Goal: Task Accomplishment & Management: Manage account settings

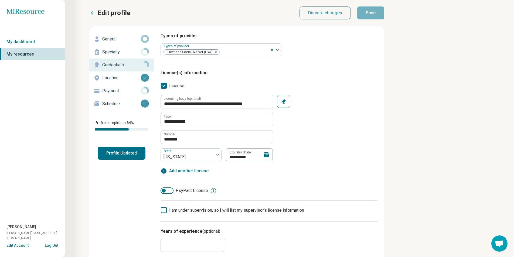
click at [267, 156] on icon at bounding box center [266, 154] width 5 height 5
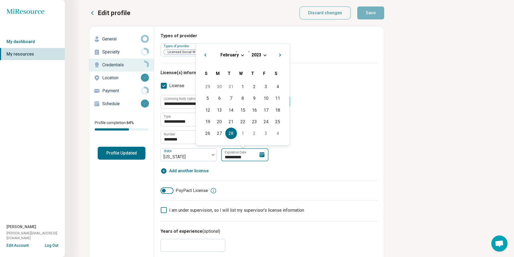
click at [257, 158] on input "**********" at bounding box center [244, 154] width 47 height 13
click at [251, 155] on input "**********" at bounding box center [244, 154] width 47 height 13
click at [306, 173] on div "**********" at bounding box center [268, 134] width 217 height 79
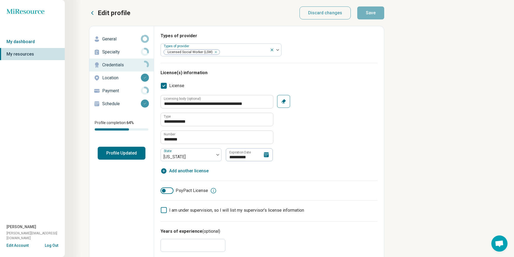
click at [266, 153] on icon at bounding box center [266, 155] width 6 height 6
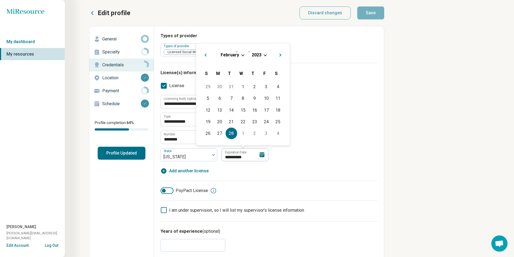
click at [262, 54] on div "February 2023" at bounding box center [242, 55] width 85 height 6
click at [255, 54] on span "2023" at bounding box center [257, 54] width 10 height 5
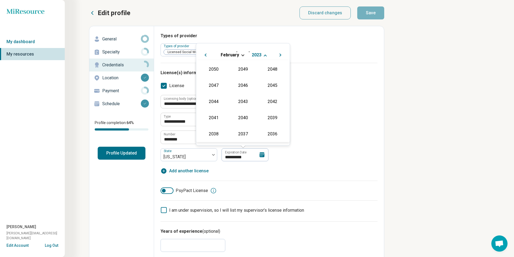
scroll to position [114, 0]
click at [266, 67] on div "2027" at bounding box center [272, 69] width 26 height 10
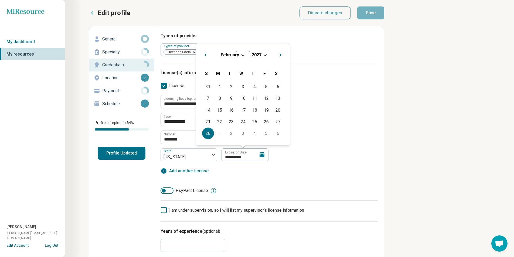
click at [211, 135] on div "28" at bounding box center [208, 134] width 12 height 12
type textarea "*"
type input "**********"
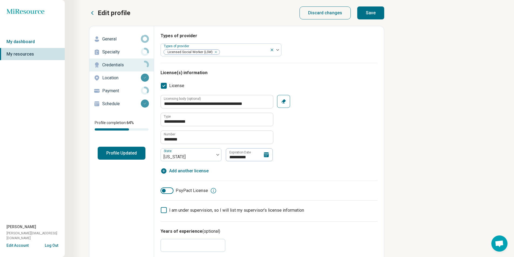
click at [362, 14] on button "Save" at bounding box center [370, 12] width 27 height 13
type textarea "*"
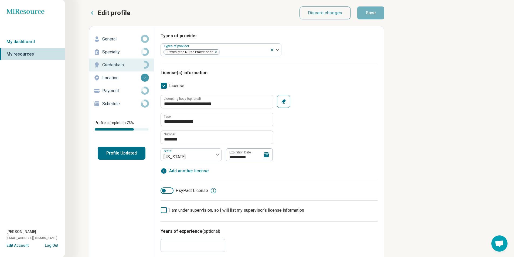
click at [267, 154] on icon at bounding box center [266, 154] width 5 height 5
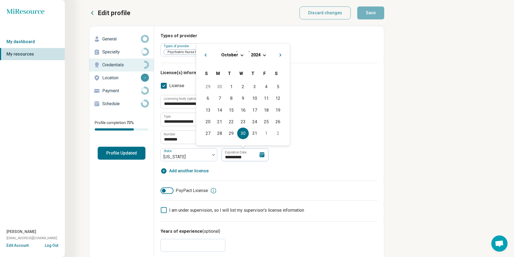
click at [261, 55] on div "October 2024" at bounding box center [242, 55] width 85 height 6
click at [259, 53] on span "2024" at bounding box center [256, 54] width 10 height 5
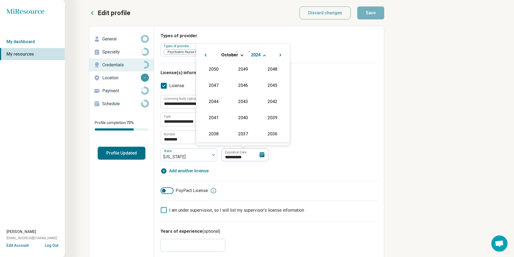
scroll to position [98, 0]
click at [206, 100] on div "2026" at bounding box center [213, 101] width 26 height 10
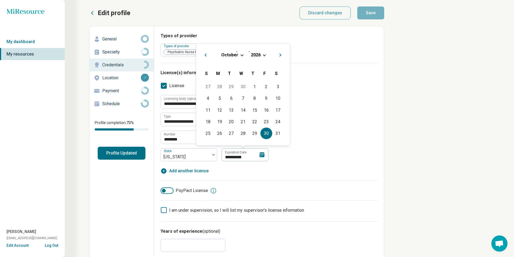
click at [263, 133] on div "30" at bounding box center [266, 134] width 12 height 12
type textarea "*"
type input "**********"
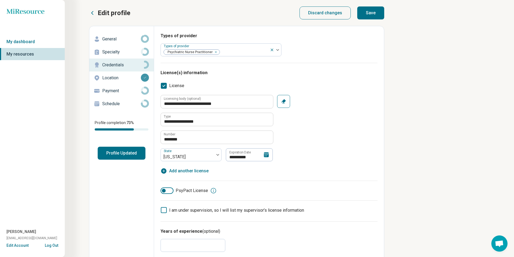
click at [363, 11] on button "Save" at bounding box center [370, 12] width 27 height 13
type textarea "*"
click at [267, 155] on icon at bounding box center [266, 155] width 6 height 6
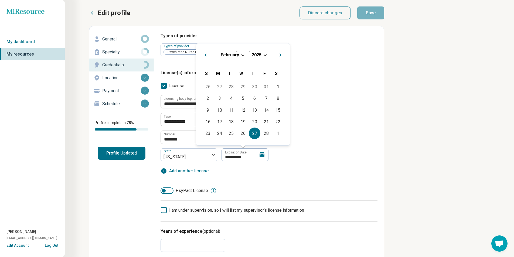
click at [265, 54] on span "Choose Date" at bounding box center [264, 54] width 3 height 3
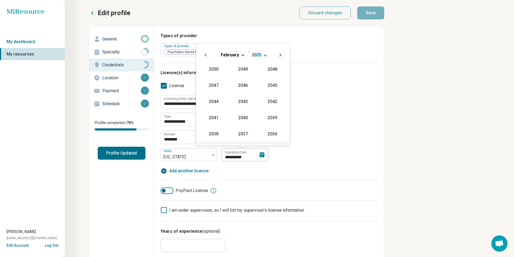
scroll to position [98, 0]
click at [270, 85] on div "2027" at bounding box center [272, 85] width 26 height 10
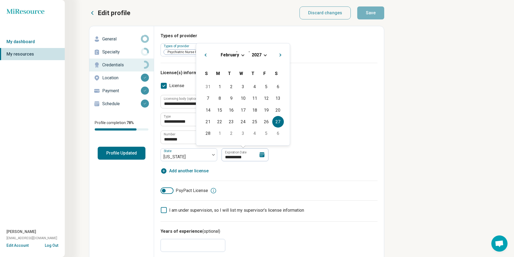
click at [274, 123] on div "27" at bounding box center [278, 122] width 12 height 12
type textarea "*"
type input "**********"
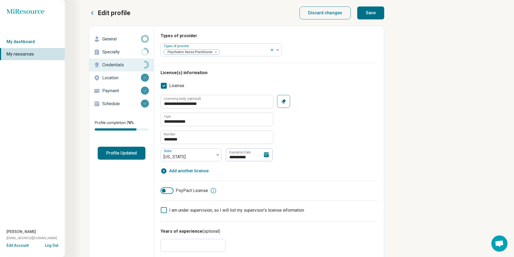
click at [371, 13] on button "Save" at bounding box center [370, 12] width 27 height 13
type textarea "*"
